Goal: Find specific page/section: Find specific page/section

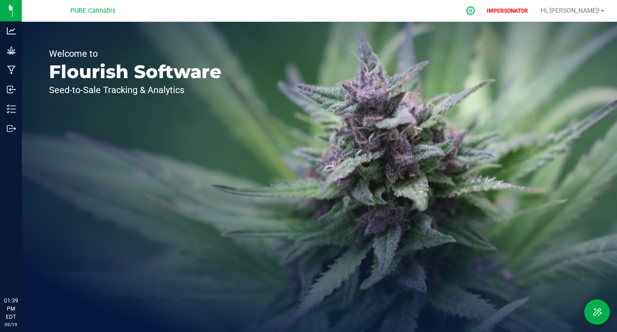
click at [475, 6] on icon at bounding box center [471, 11] width 10 height 10
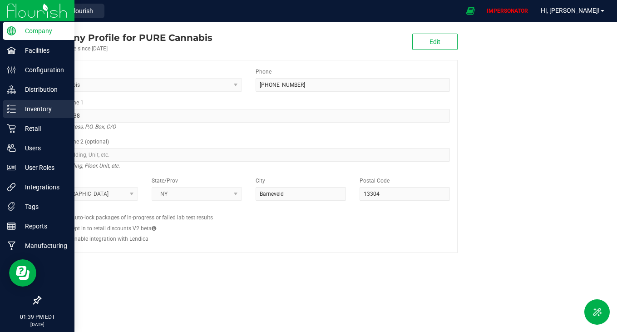
click at [13, 106] on icon at bounding box center [11, 108] width 9 height 9
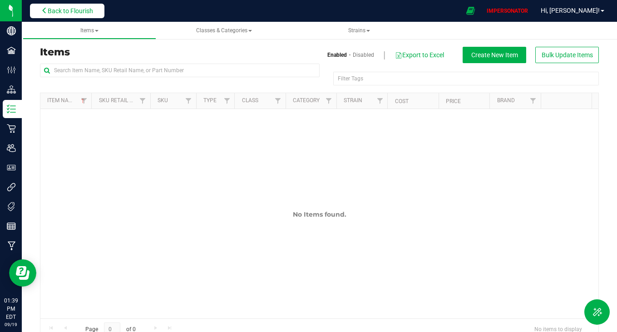
click at [91, 10] on span "Back to Flourish" at bounding box center [70, 10] width 45 height 7
